Goal: Transaction & Acquisition: Download file/media

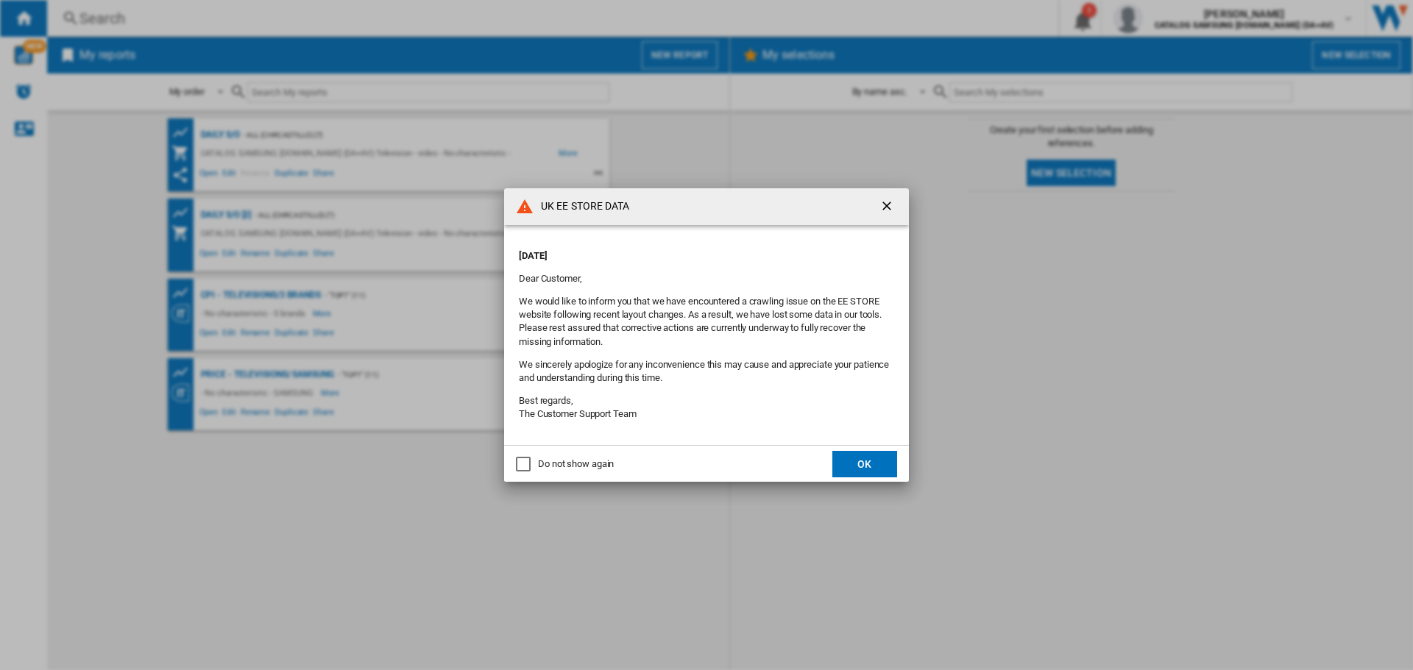
click at [592, 464] on div "Do not show again" at bounding box center [576, 464] width 76 height 13
click at [856, 469] on button "OK" at bounding box center [864, 464] width 65 height 26
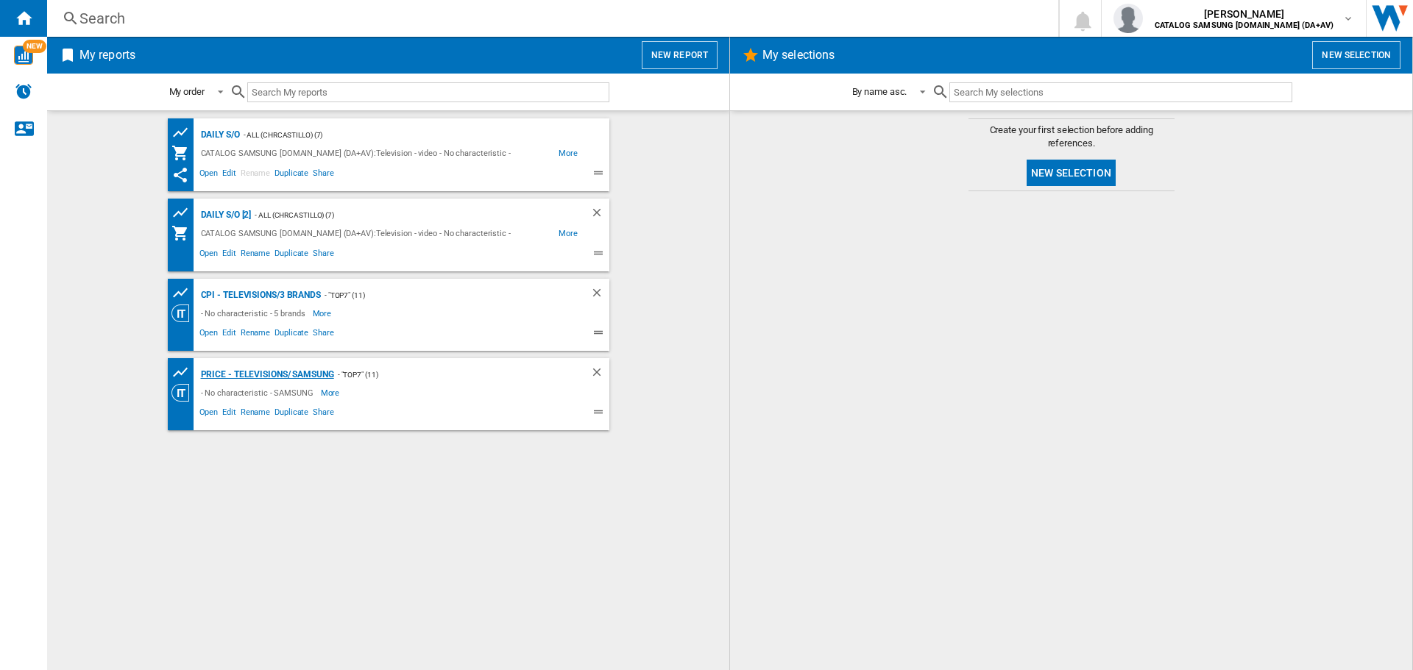
click at [268, 372] on div "Price - Televisions/ Samsung" at bounding box center [265, 375] width 137 height 18
click at [307, 376] on div "Price - Televisions/ Samsung" at bounding box center [265, 375] width 137 height 18
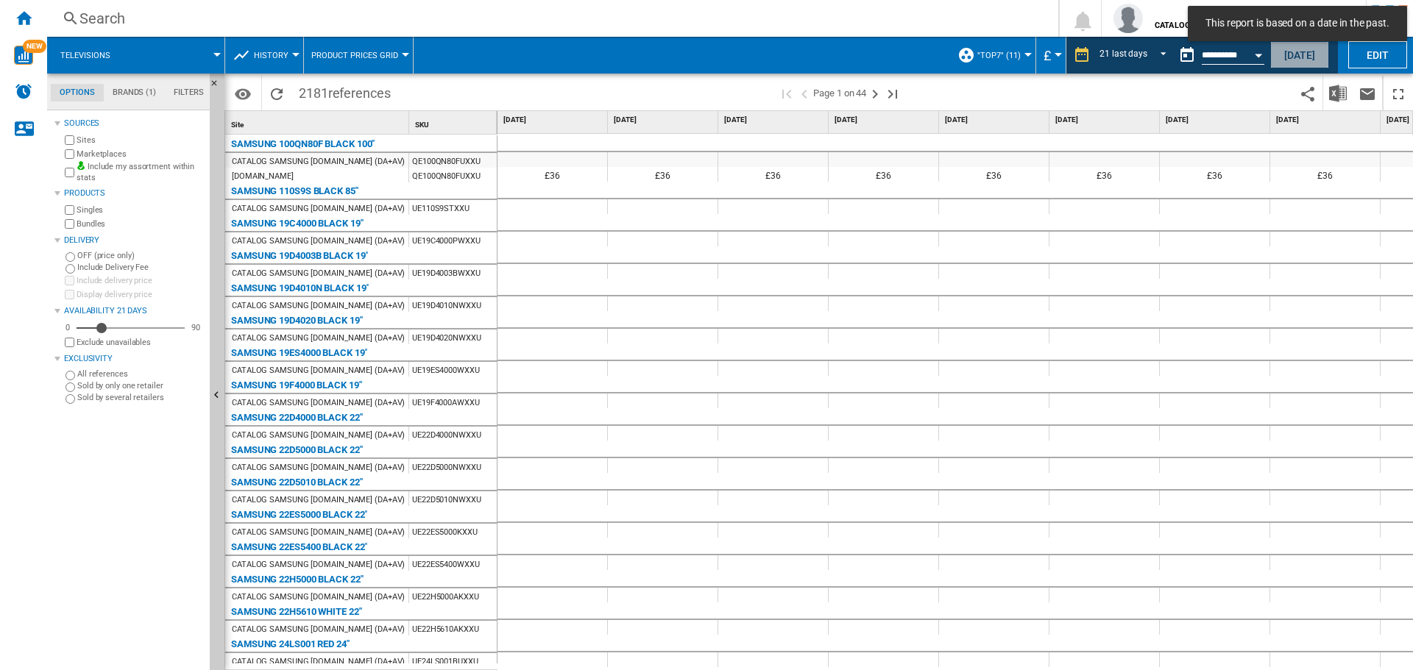
click at [1297, 58] on button "[DATE]" at bounding box center [1299, 54] width 59 height 27
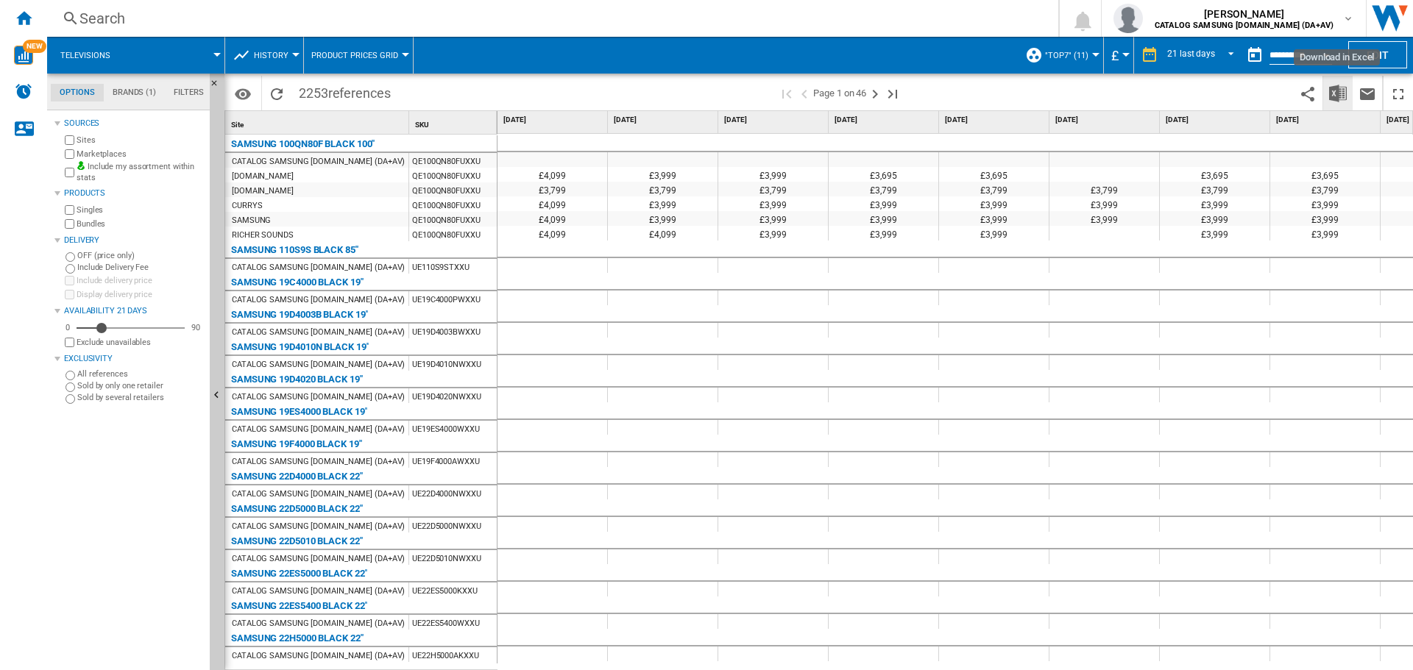
click at [1335, 88] on img "Download in Excel" at bounding box center [1338, 94] width 18 height 18
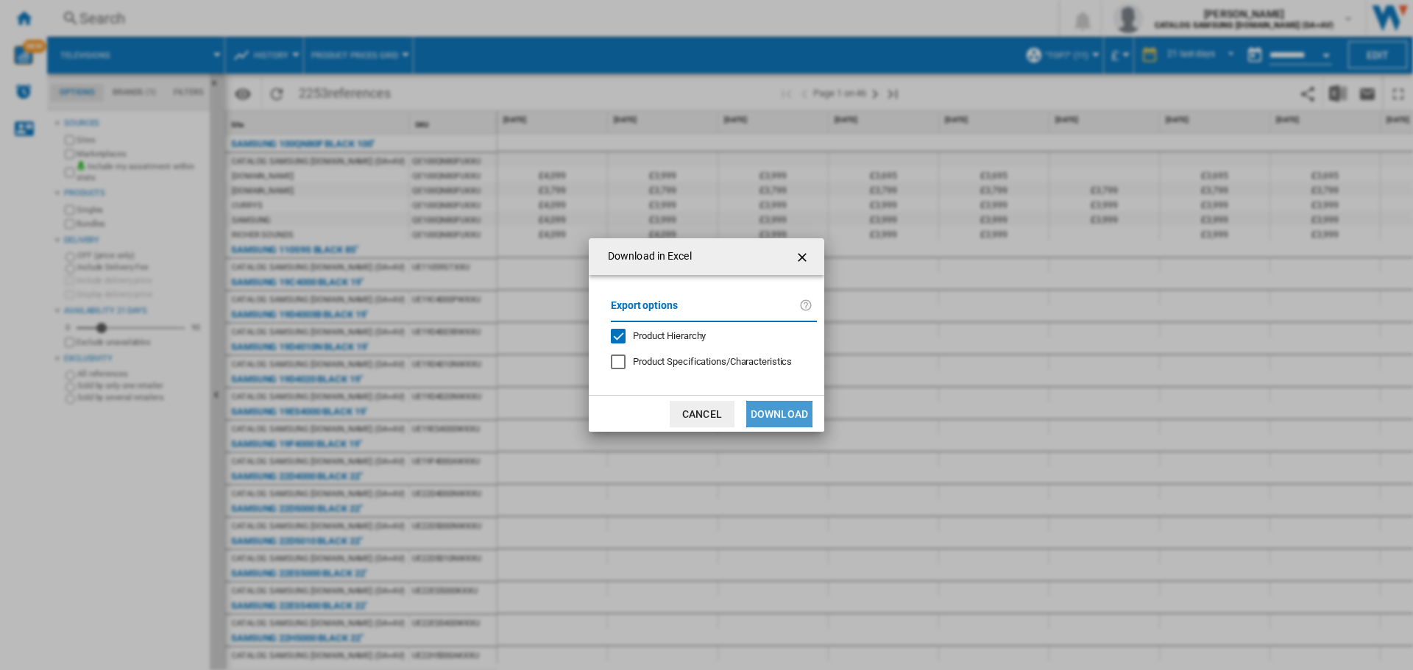
click at [787, 419] on button "Download" at bounding box center [779, 414] width 66 height 26
